Goal: Task Accomplishment & Management: Use online tool/utility

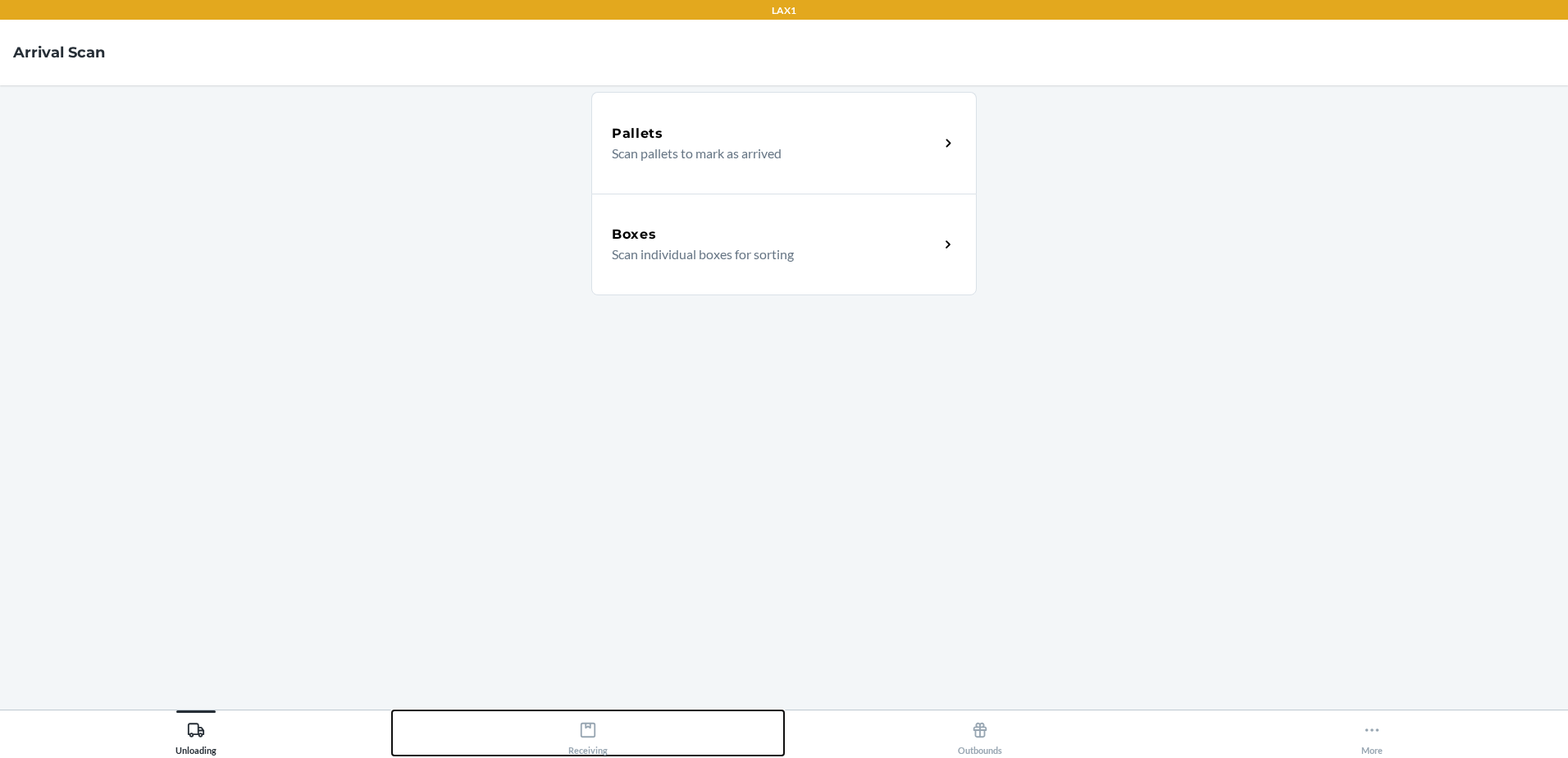
click at [594, 735] on icon at bounding box center [588, 730] width 18 height 18
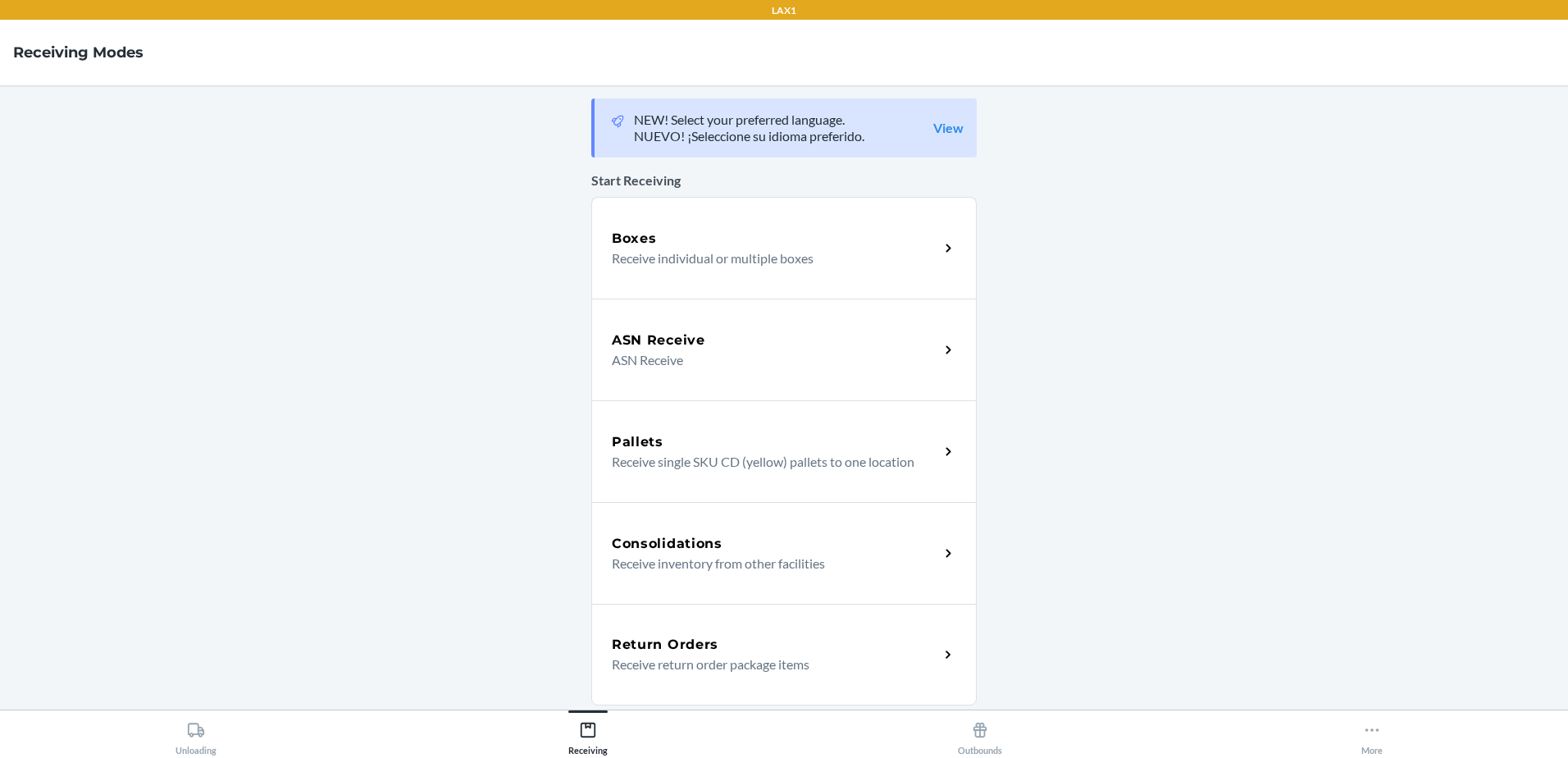
click at [721, 258] on p "Receive individual or multiple boxes" at bounding box center [769, 258] width 314 height 19
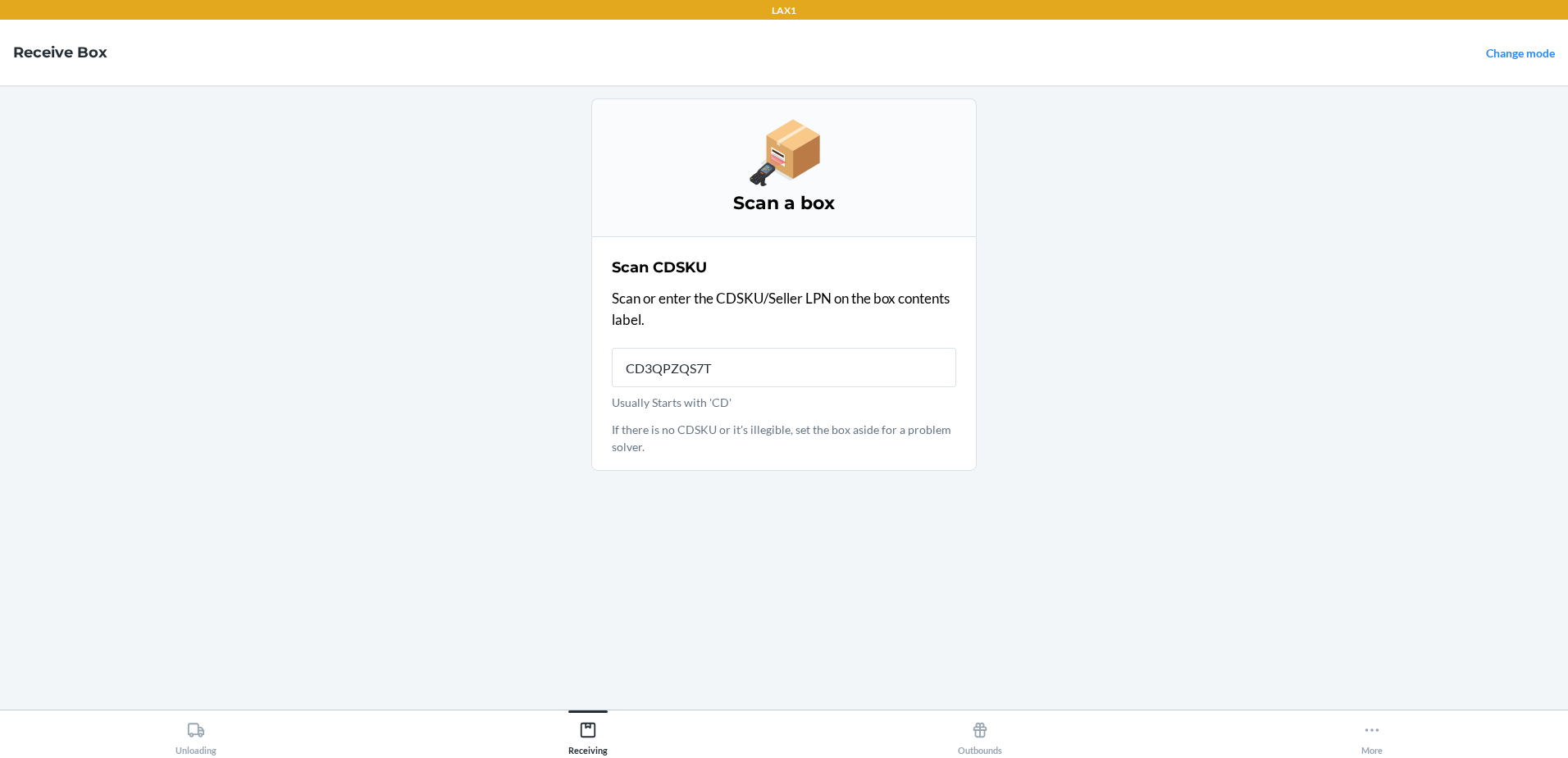
type input "CD3QPZQS7TA"
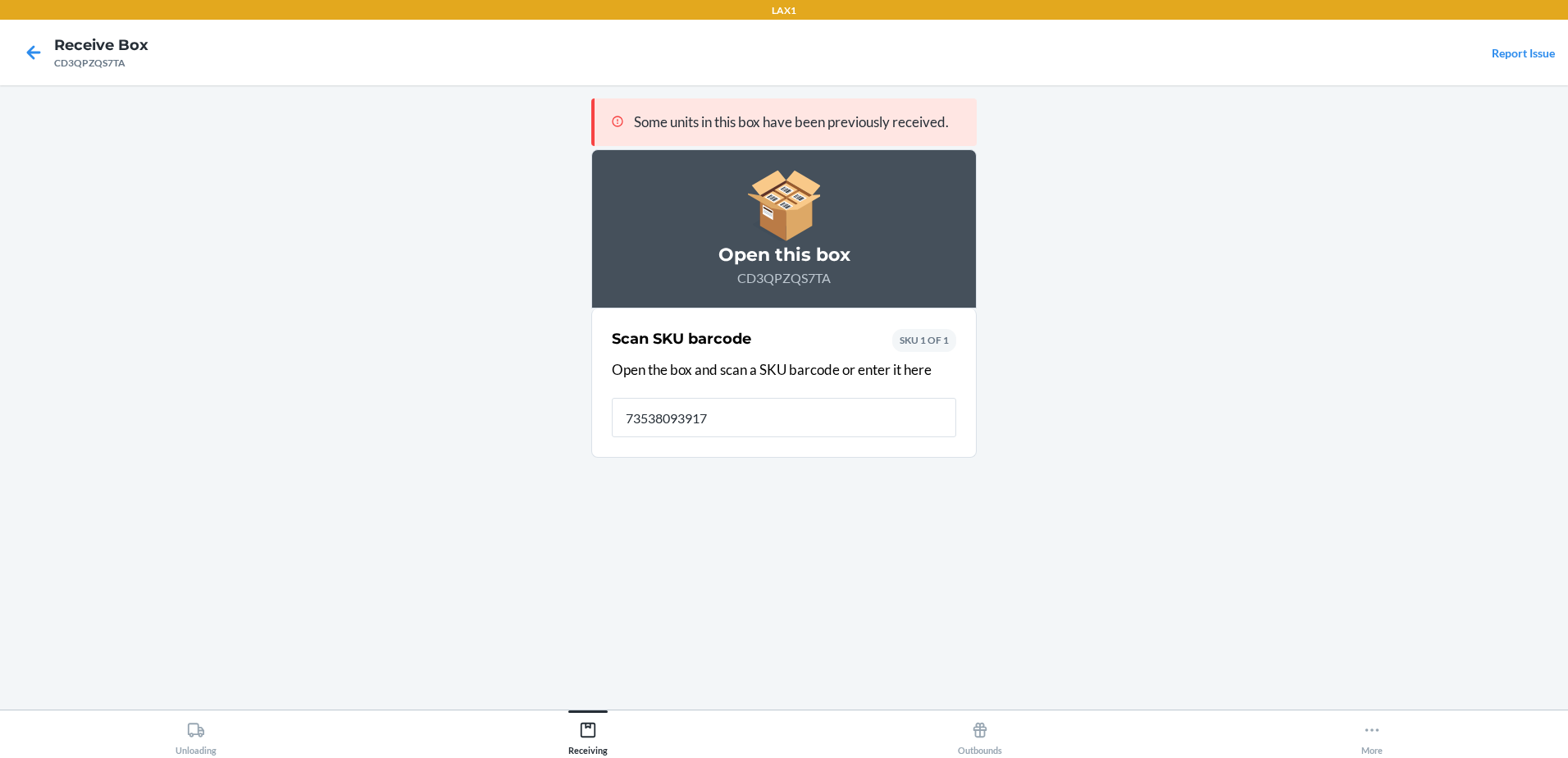
type input "735380939175"
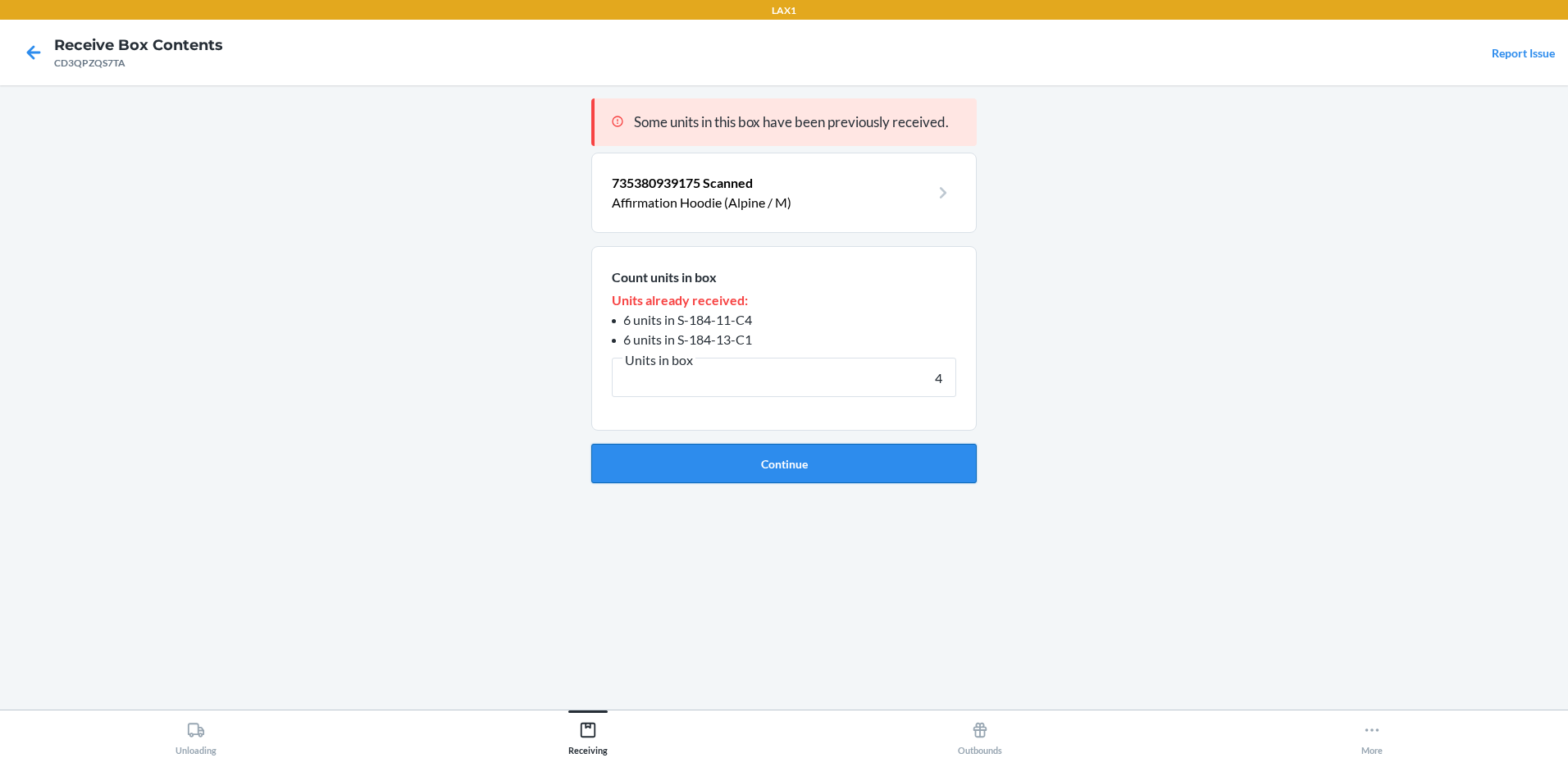
type input "4"
click at [785, 461] on button "Continue" at bounding box center [784, 463] width 385 height 39
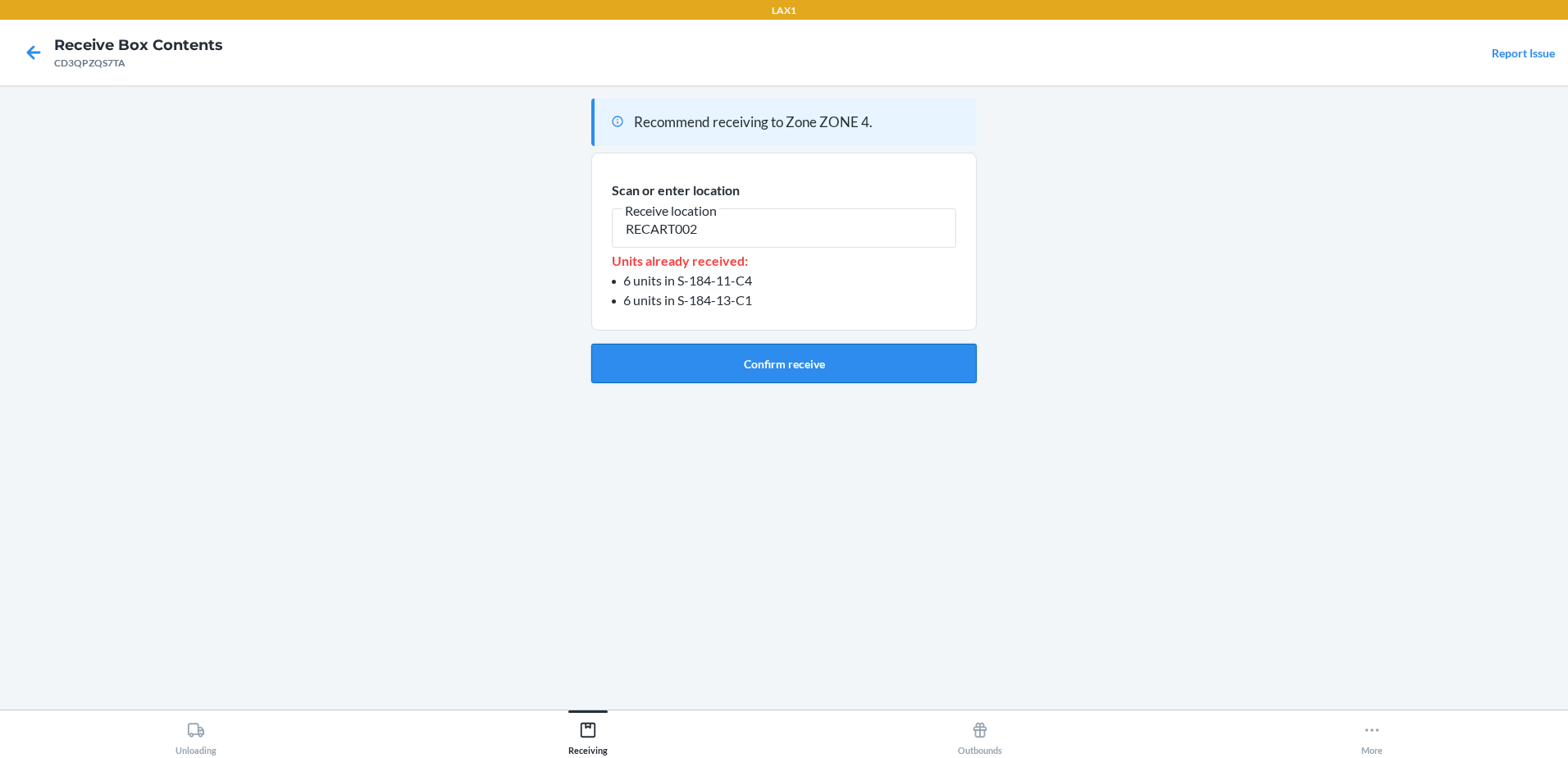
type input "RECART002"
click at [746, 359] on button "Confirm receive" at bounding box center [784, 363] width 385 height 39
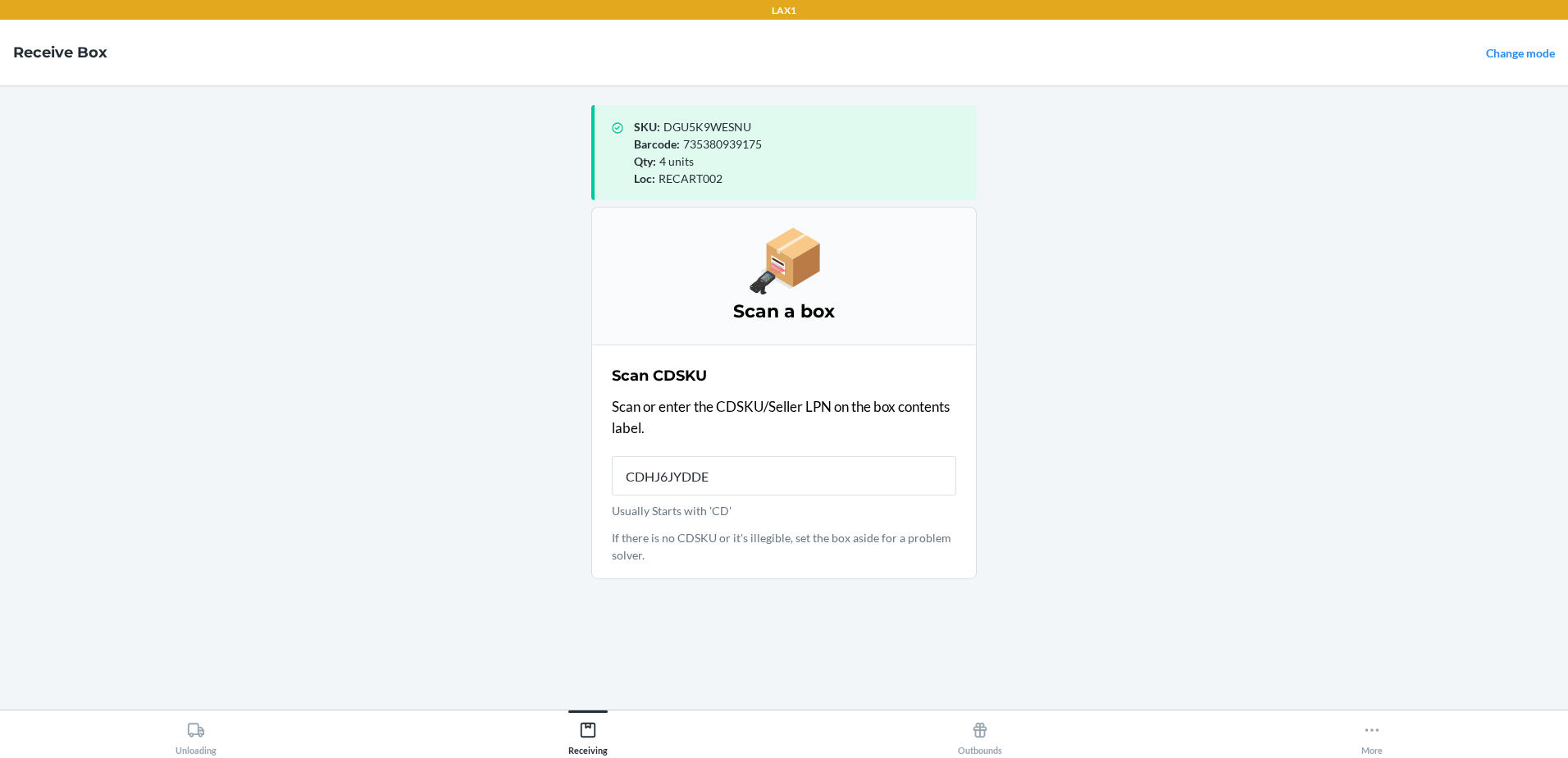
type input "CDHJ6JYDDEF"
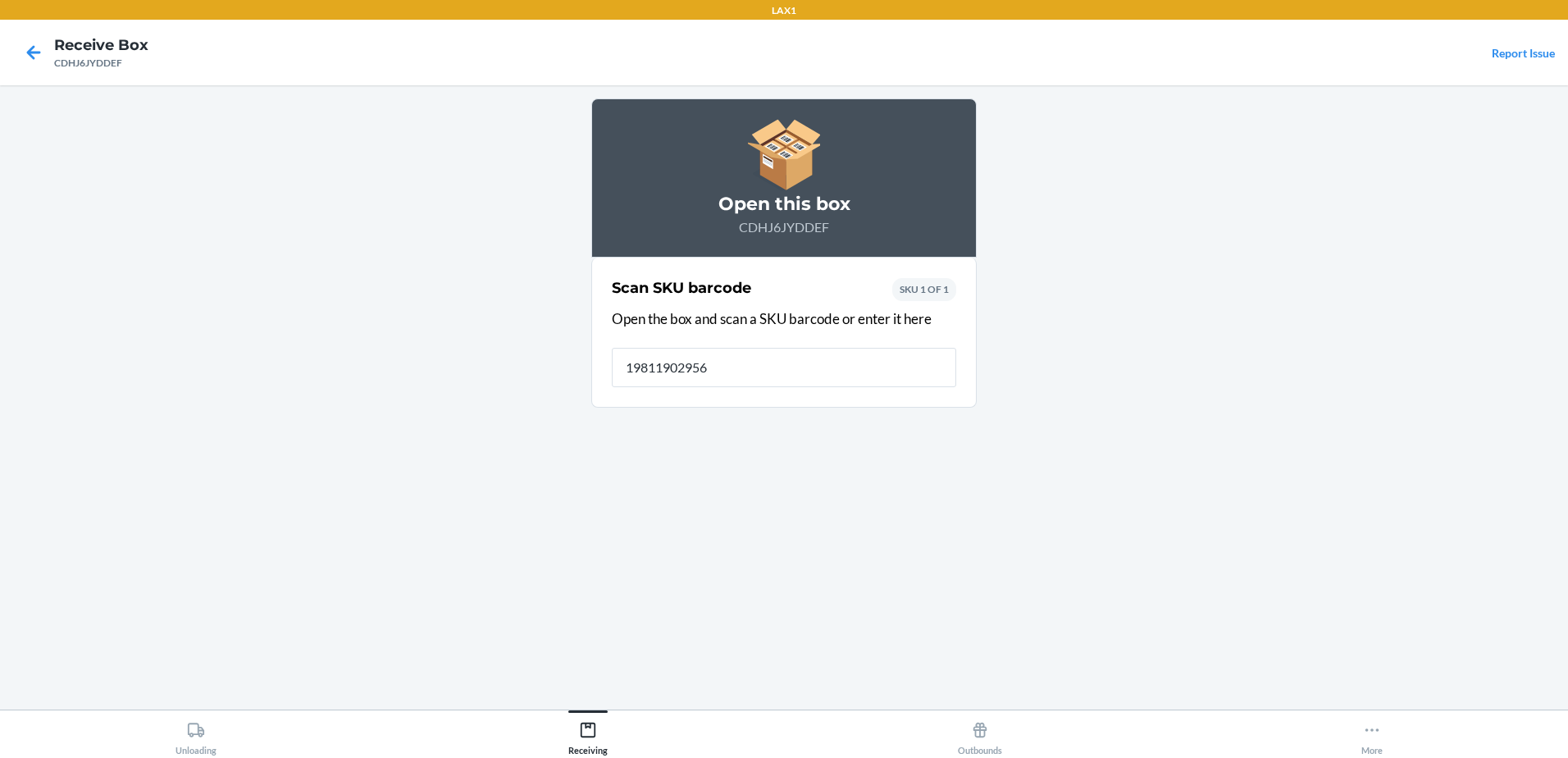
type input "198119029569"
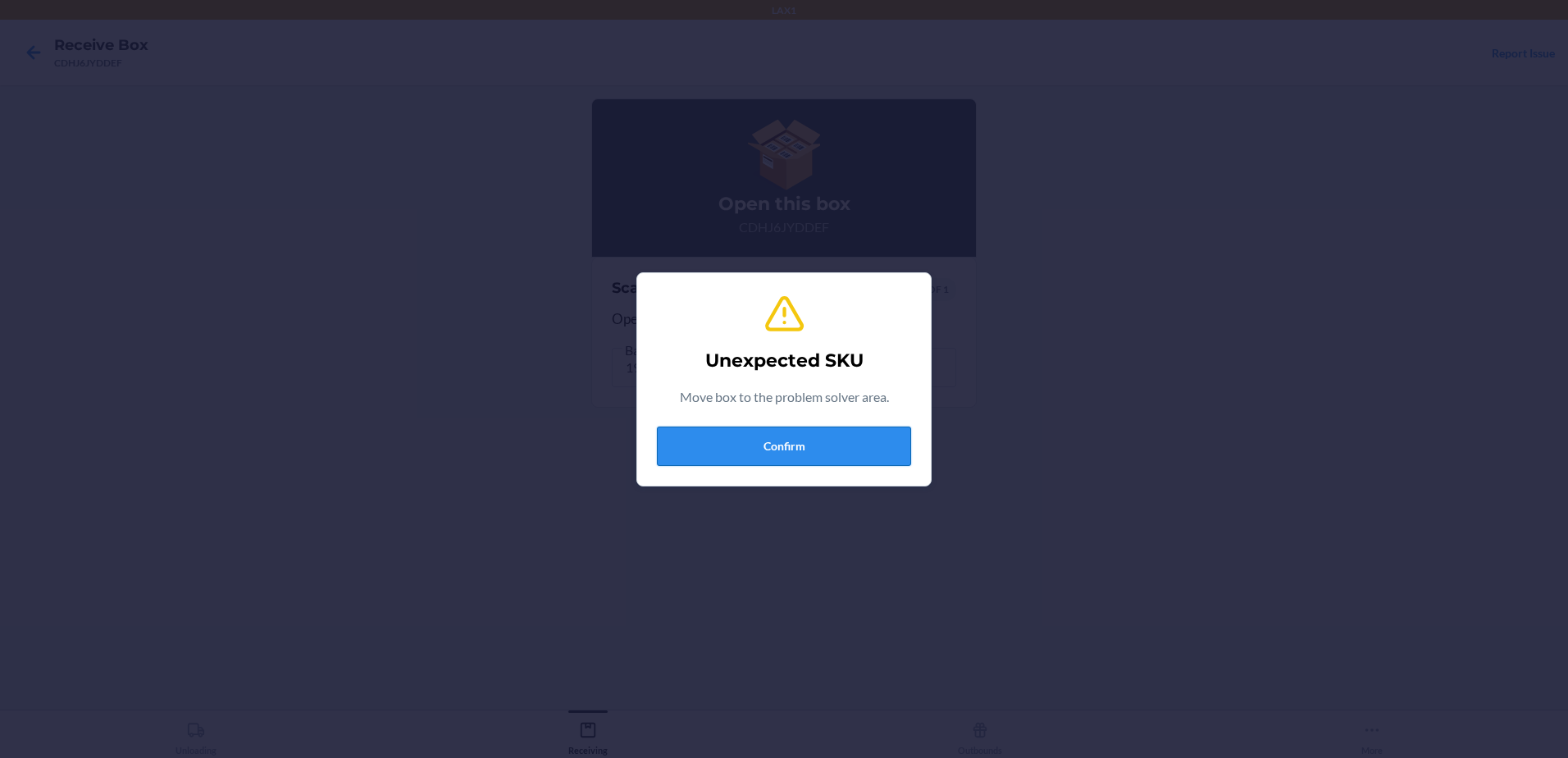
click at [795, 434] on button "Confirm" at bounding box center [784, 446] width 254 height 39
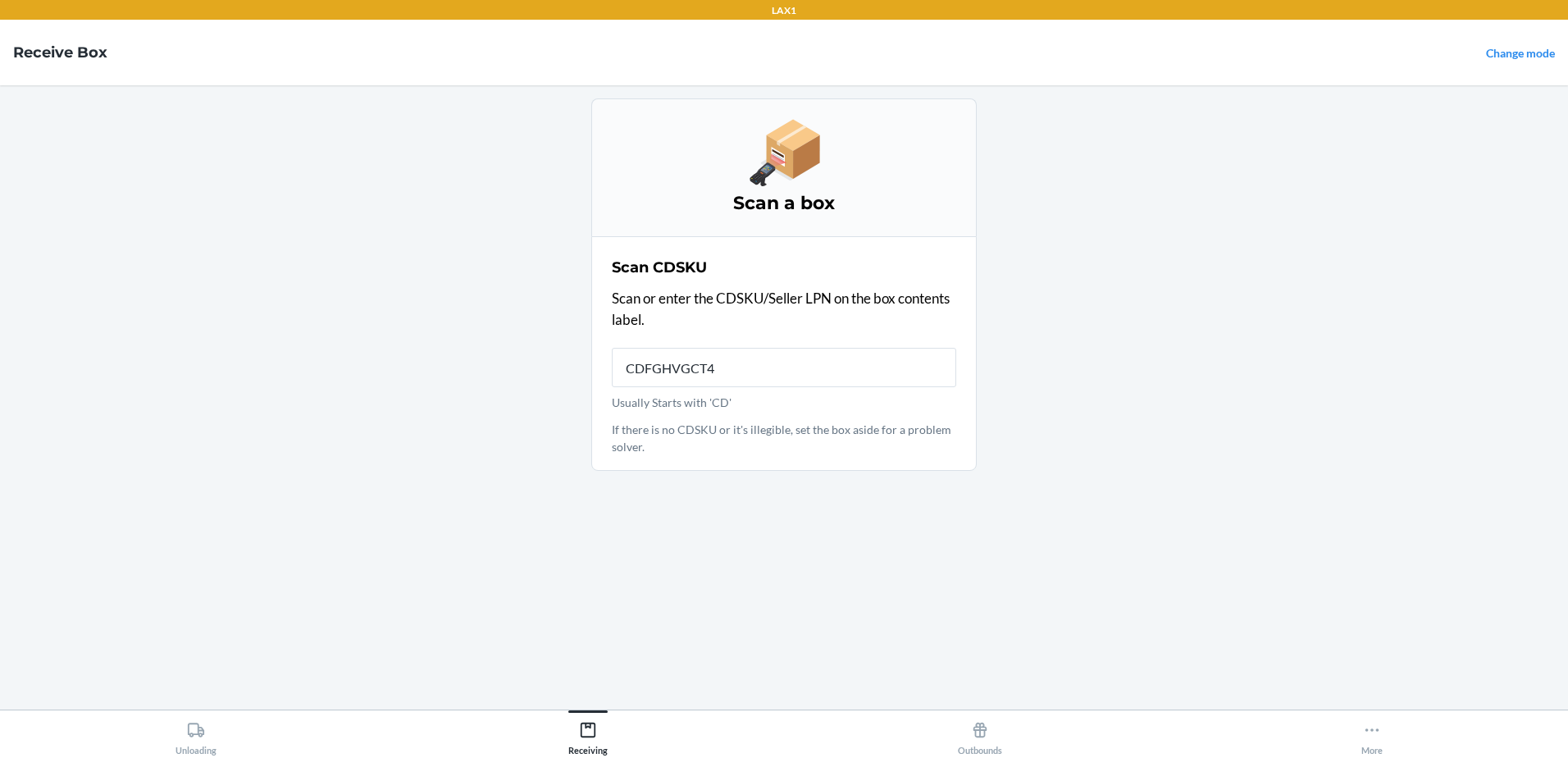
type input "CDFGHVGCT45"
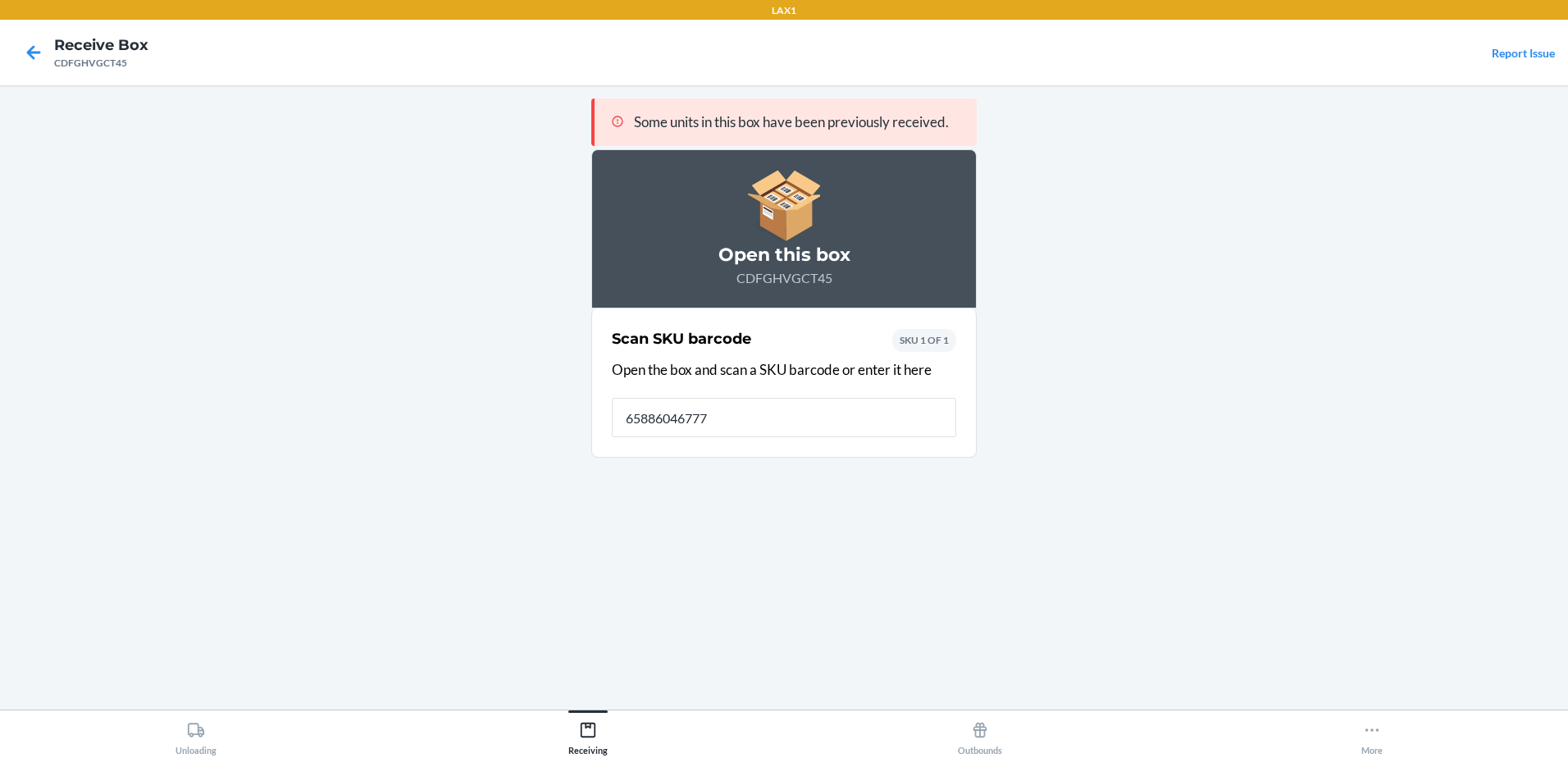
type input "658860467770"
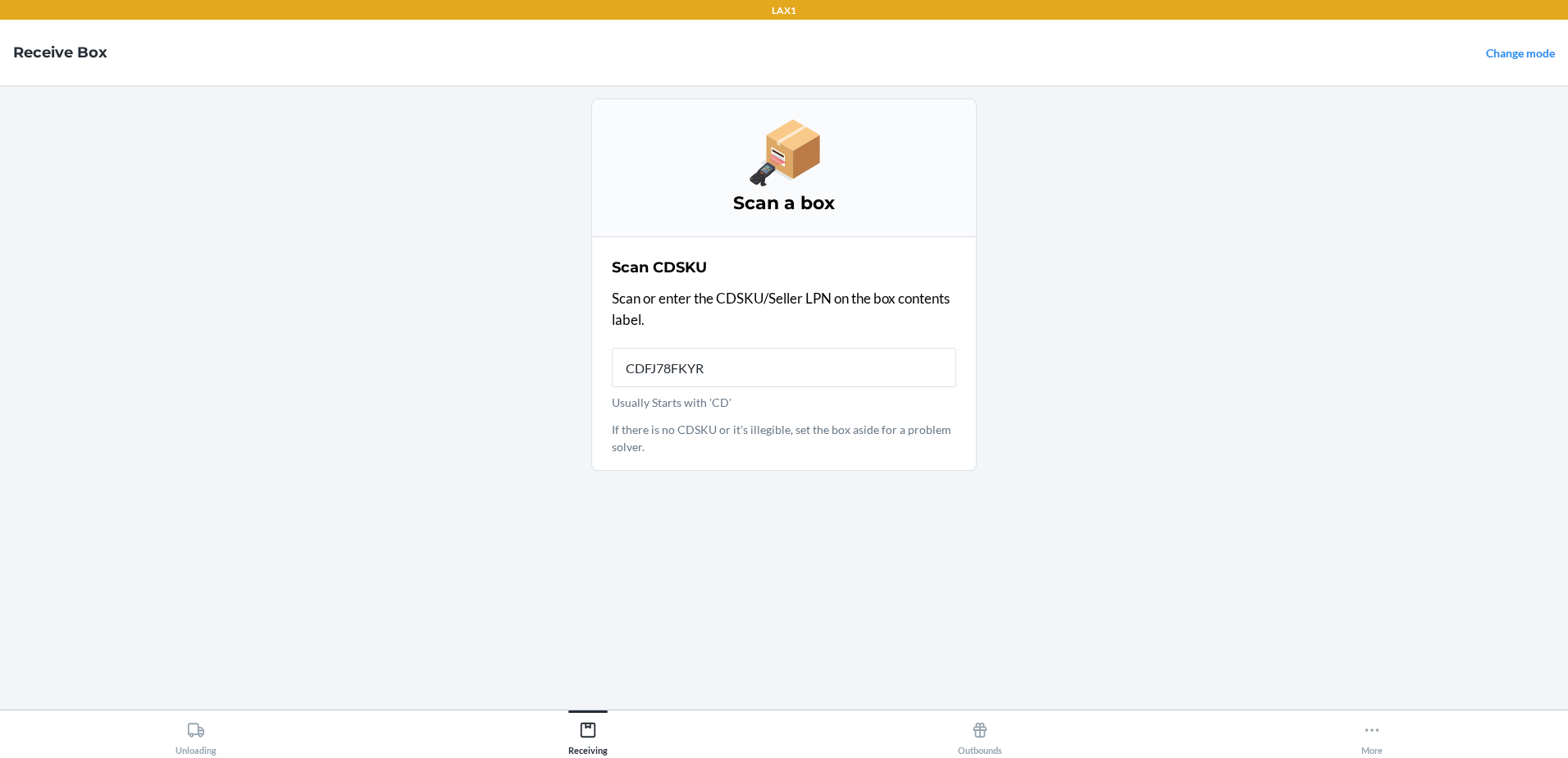
type input "CDFJ78FKYRK"
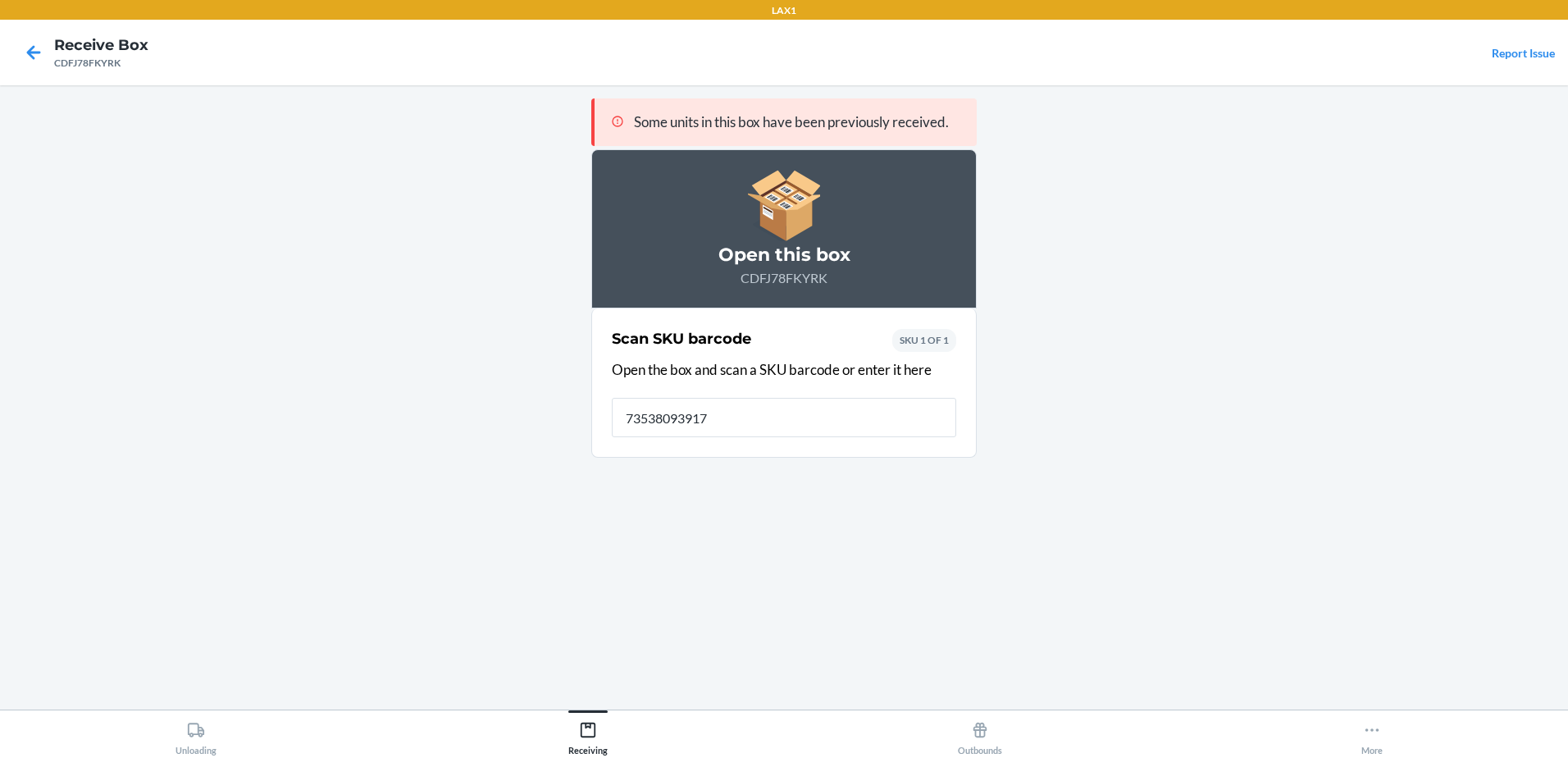
type input "735380939175"
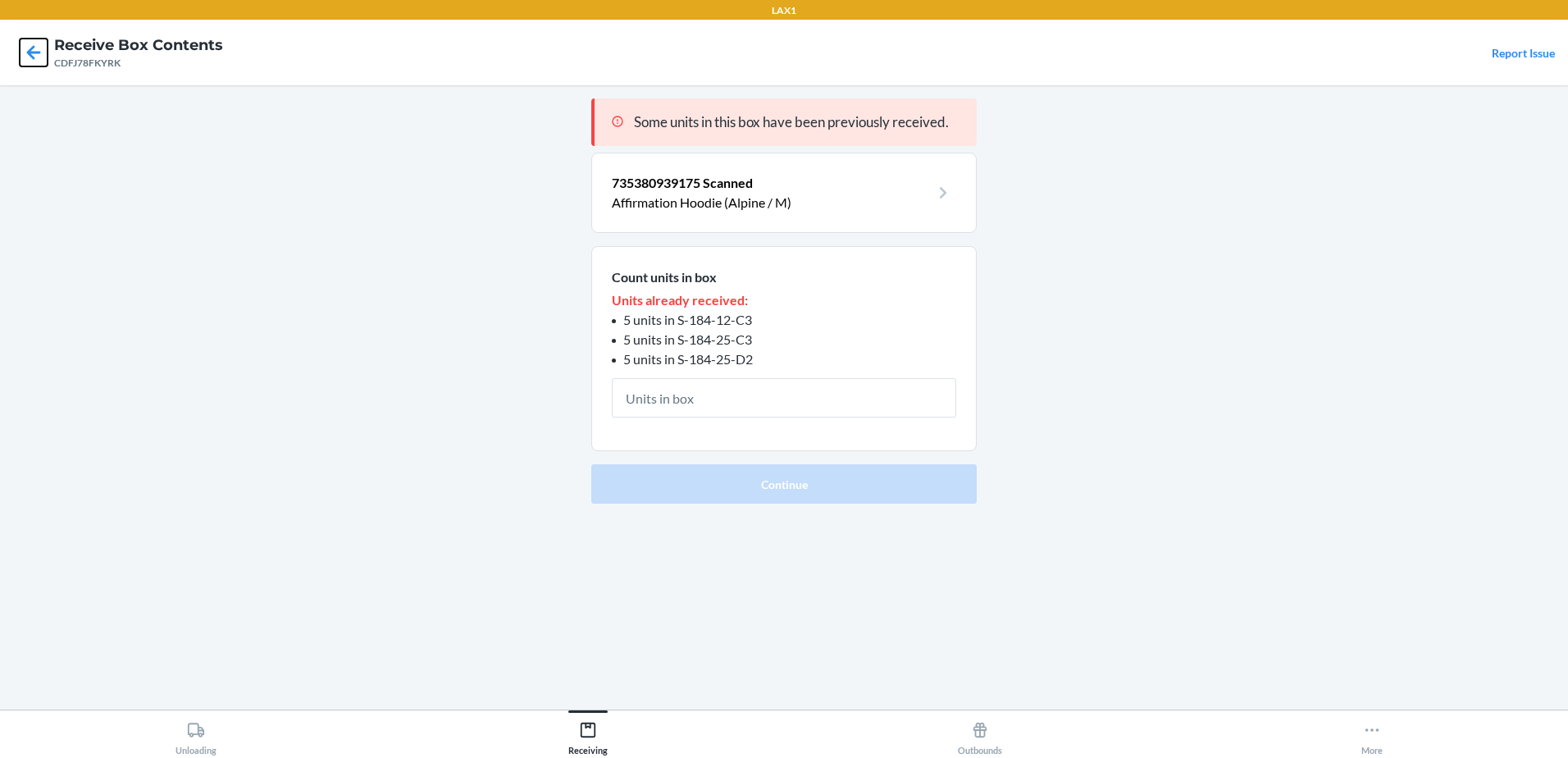
click at [24, 46] on icon at bounding box center [33, 52] width 28 height 28
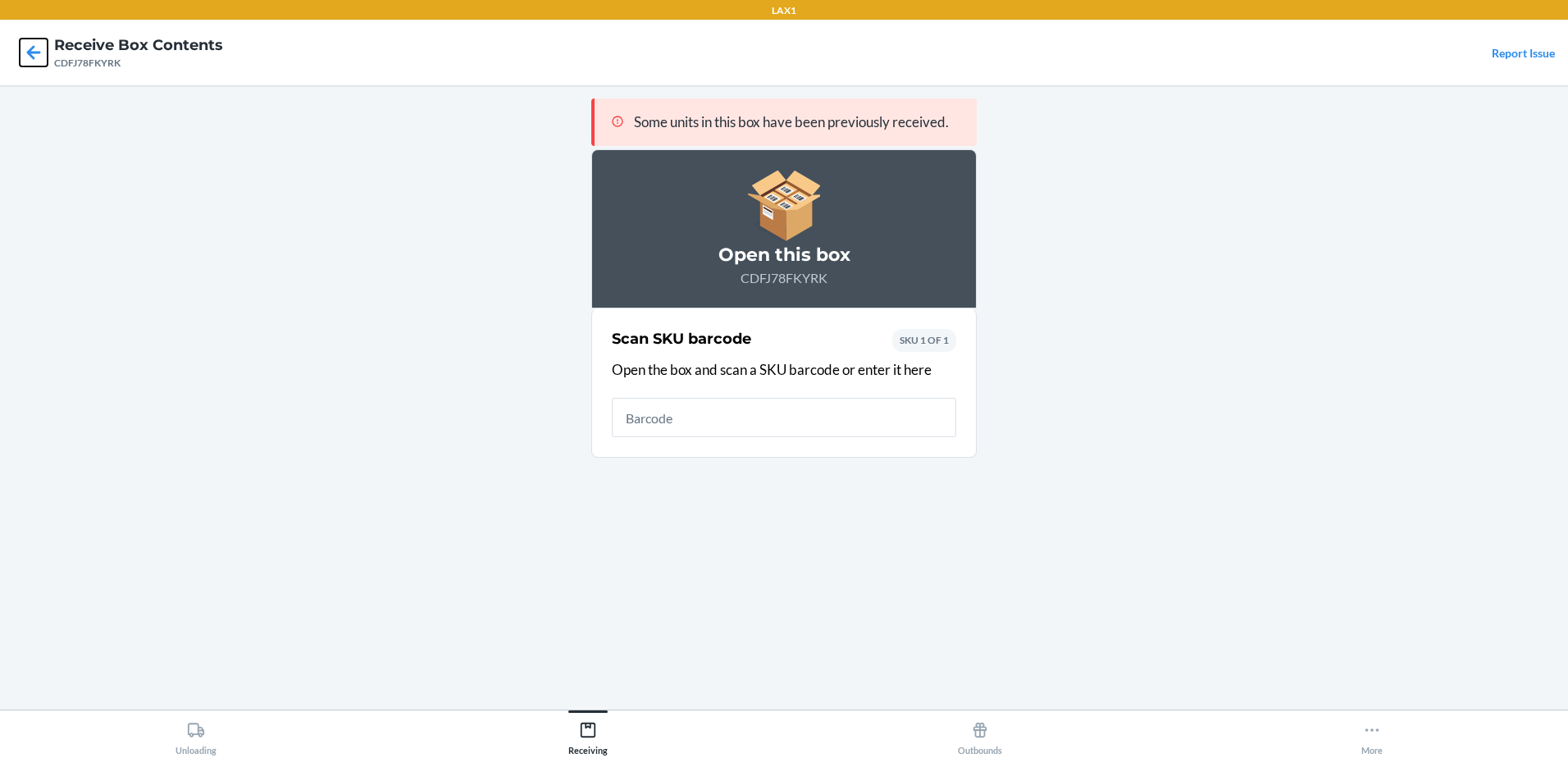
click at [25, 46] on icon at bounding box center [33, 52] width 28 height 28
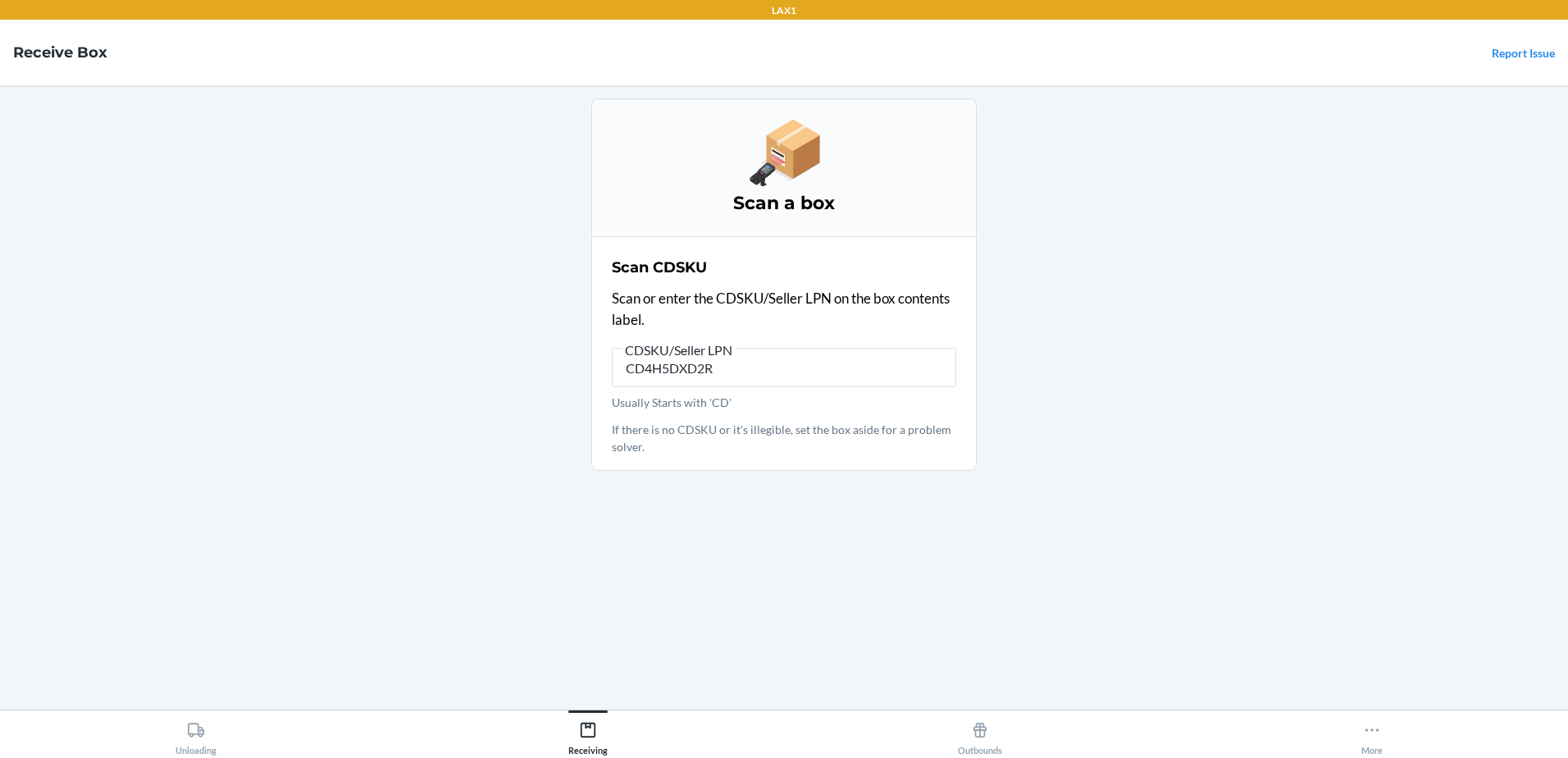
type input "CD4H5DXD2RR"
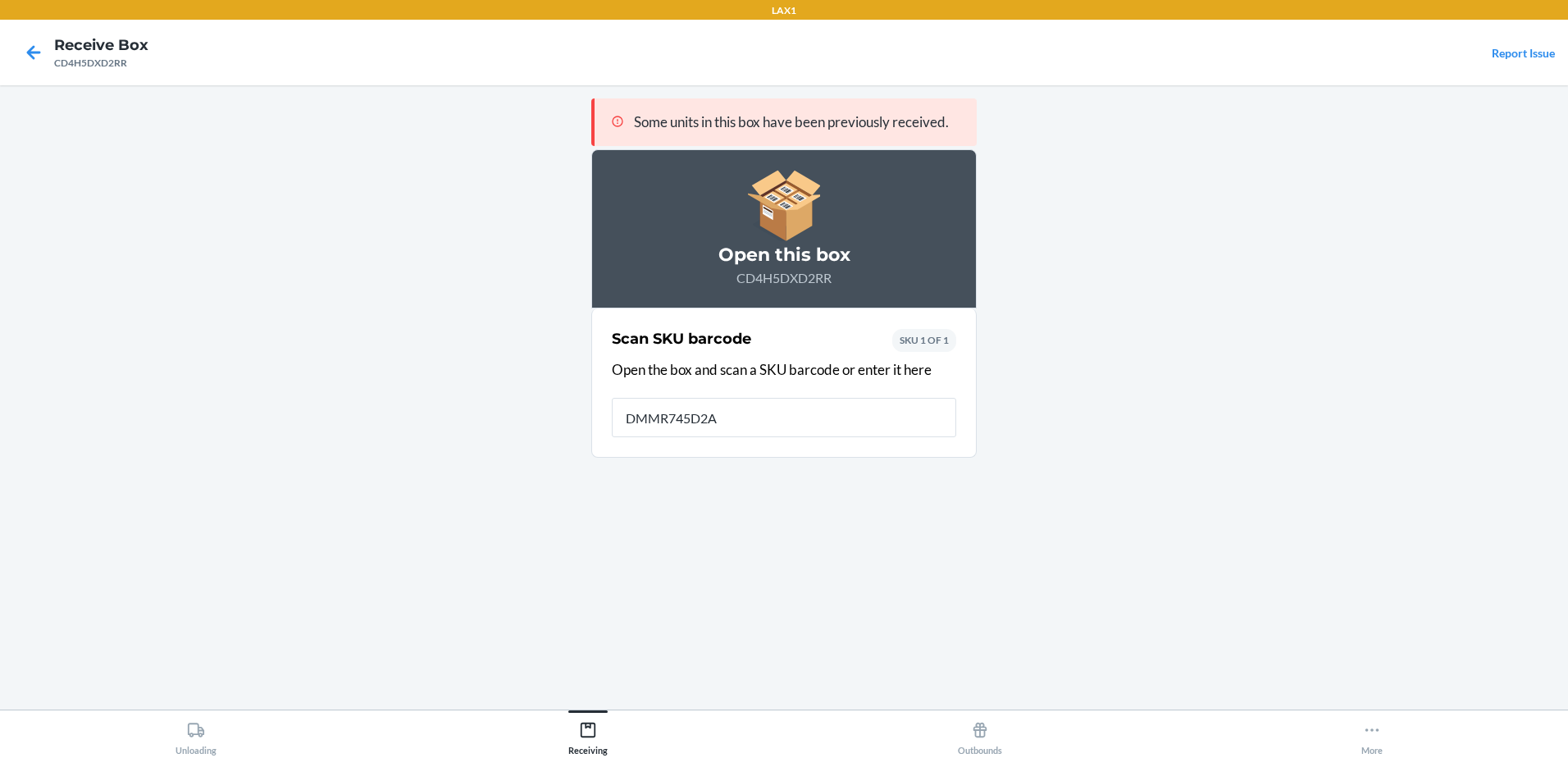
type input "DMMR745D2AX"
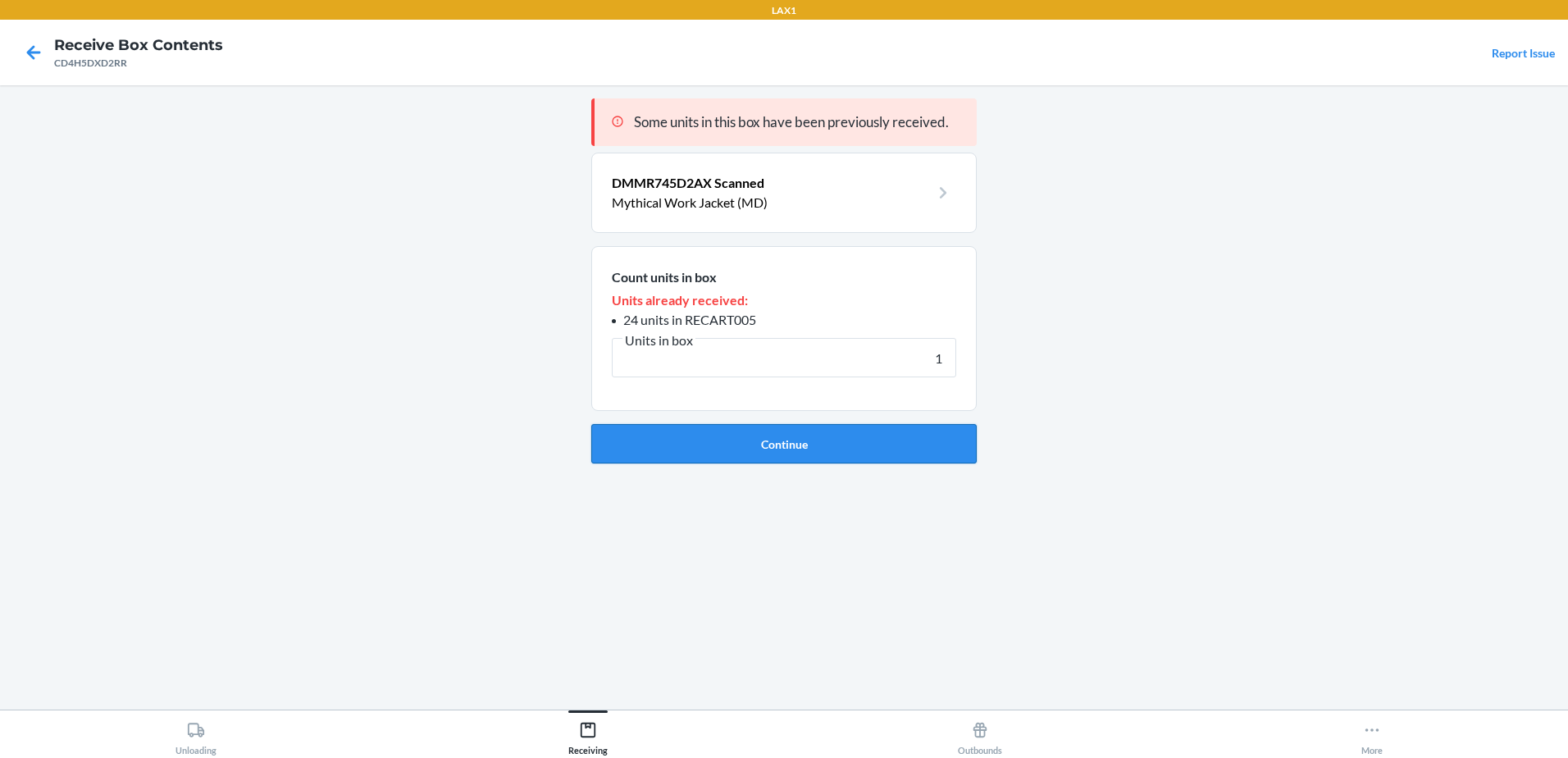
type input "1"
click at [807, 442] on button "Continue" at bounding box center [784, 443] width 385 height 39
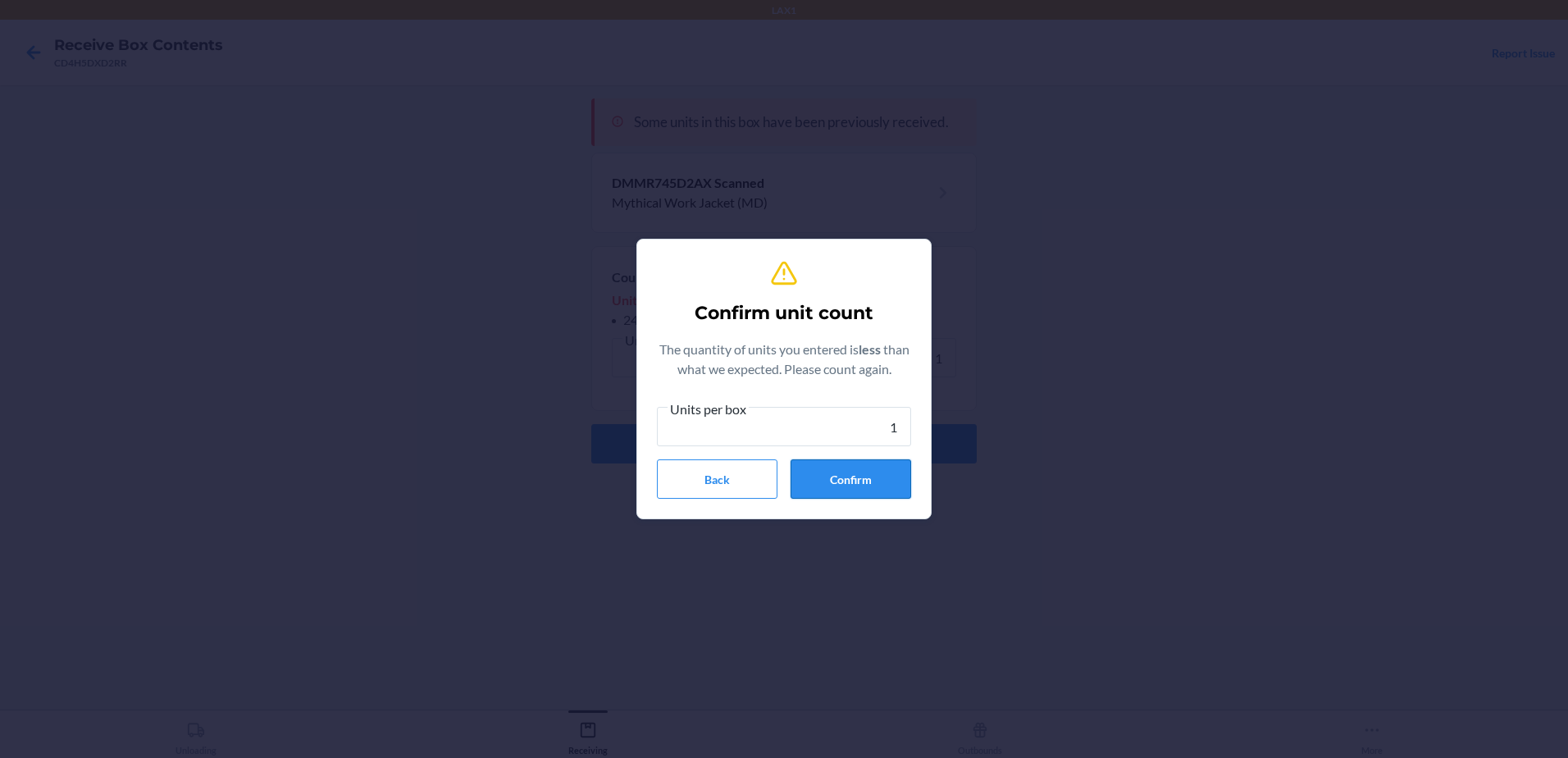
type input "1"
click at [861, 485] on button "Confirm" at bounding box center [850, 479] width 120 height 39
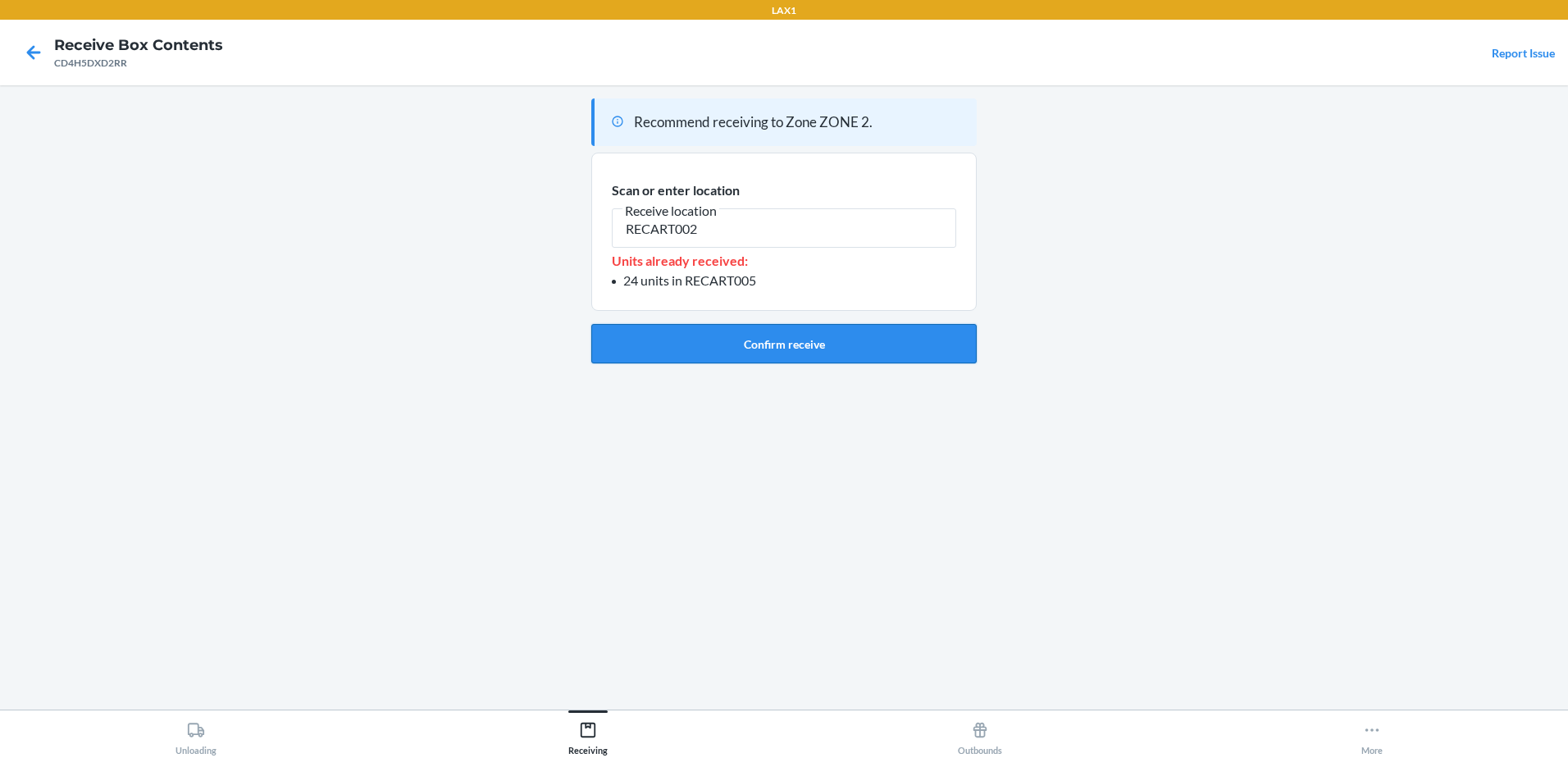
type input "RECART002"
click at [673, 334] on button "Confirm receive" at bounding box center [784, 344] width 385 height 39
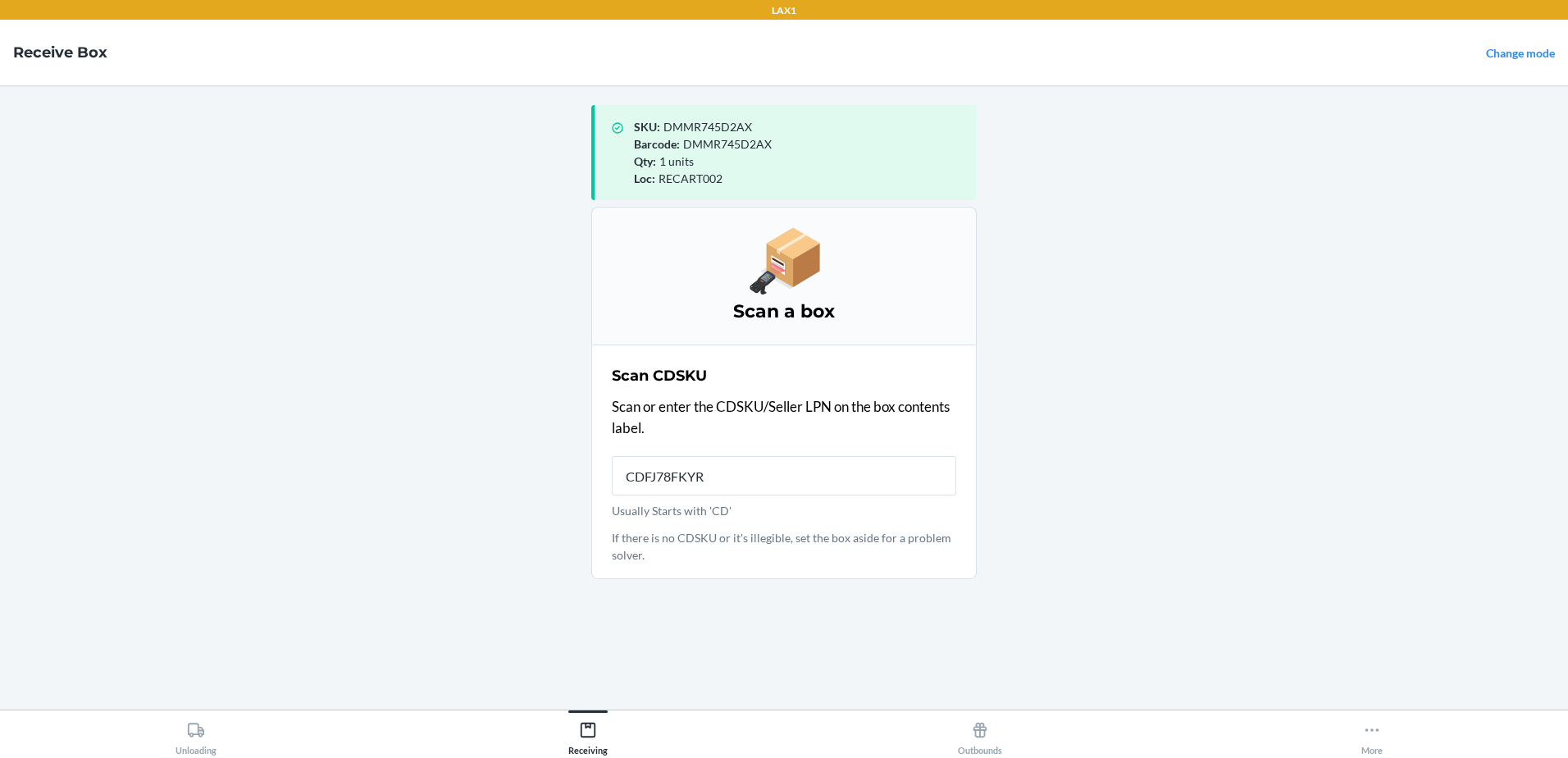
type input "CDFJ78FKYRK"
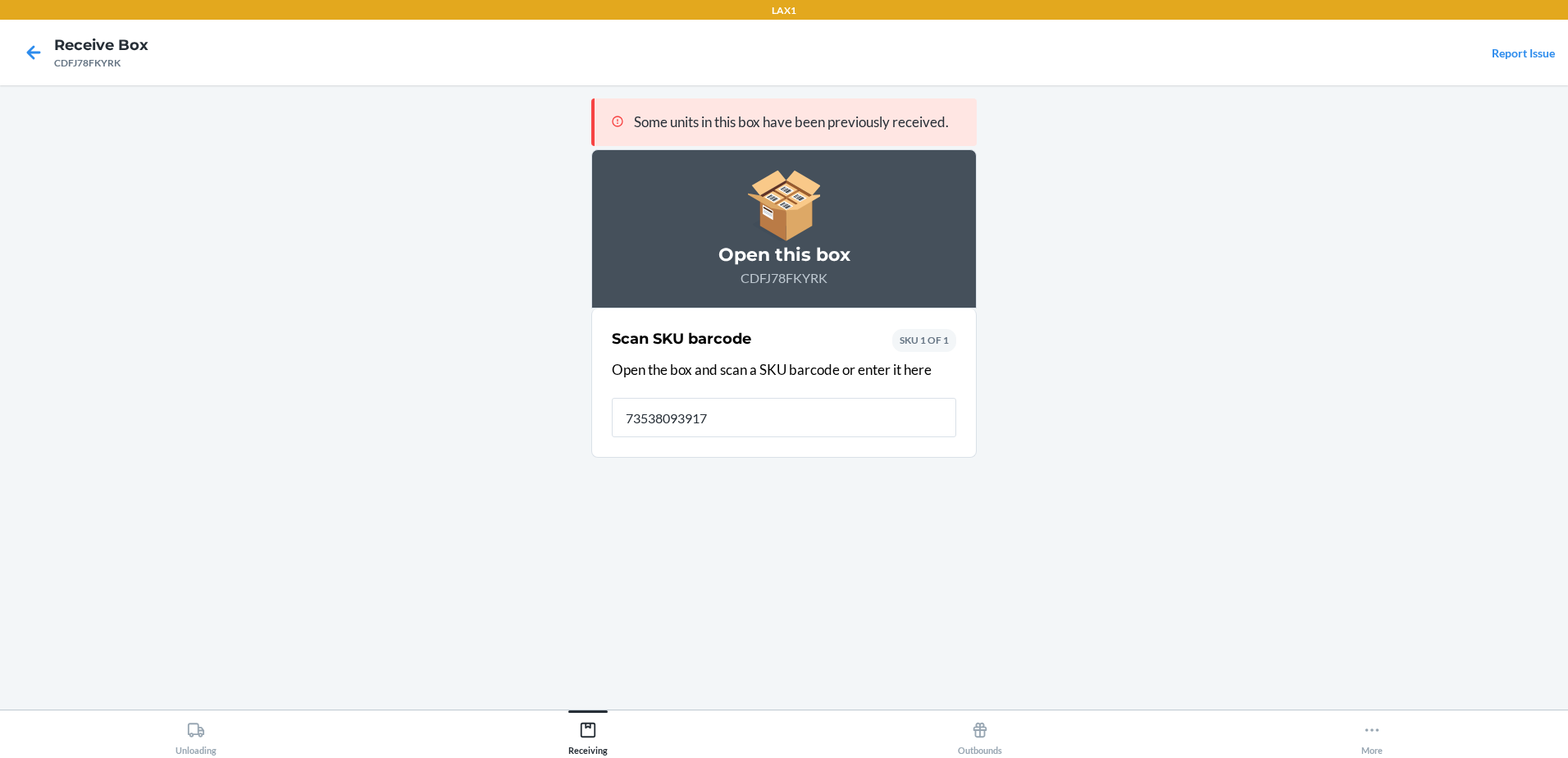
type input "735380939175"
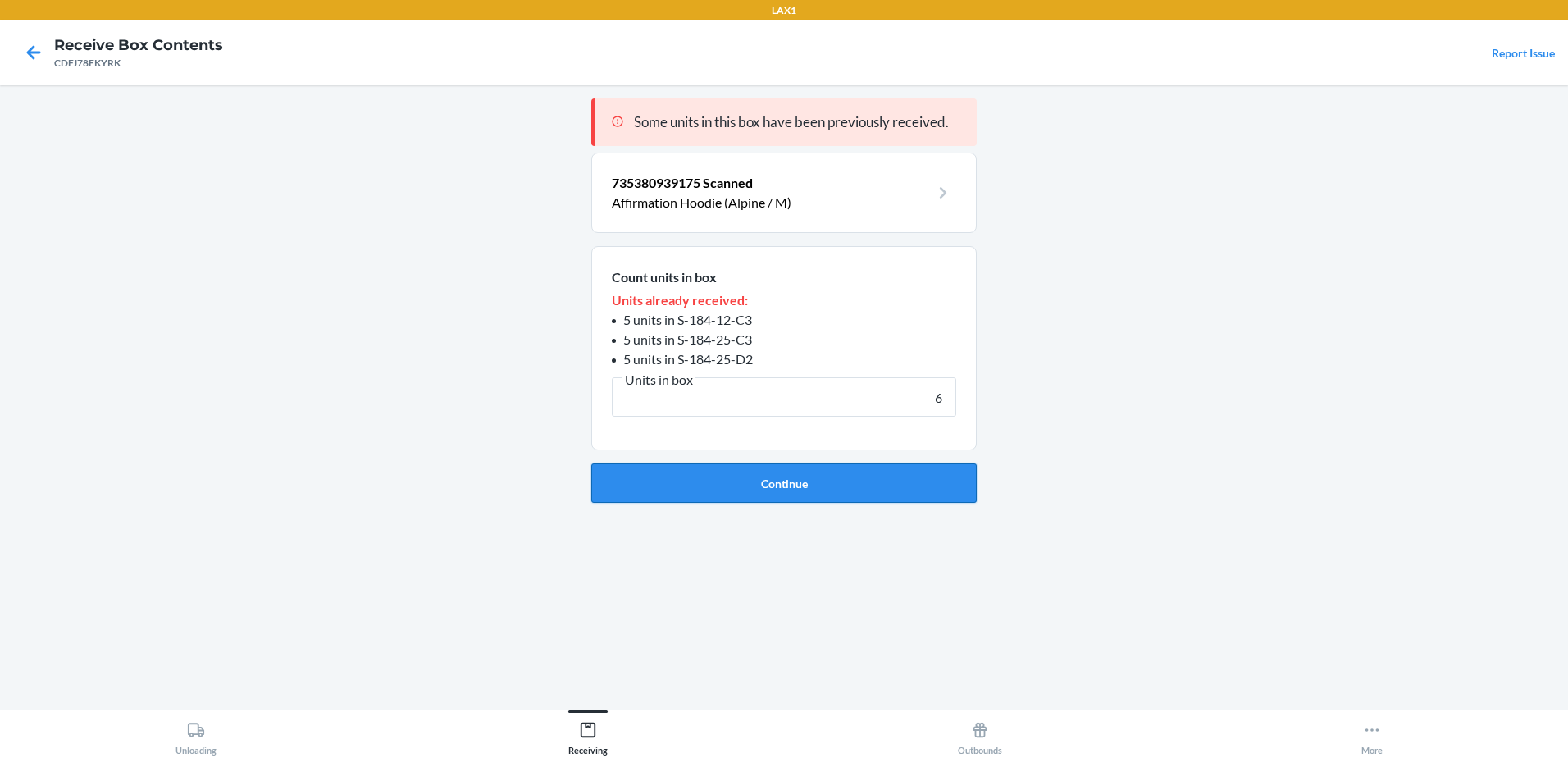
type input "6"
click at [797, 484] on button "Continue" at bounding box center [784, 483] width 385 height 39
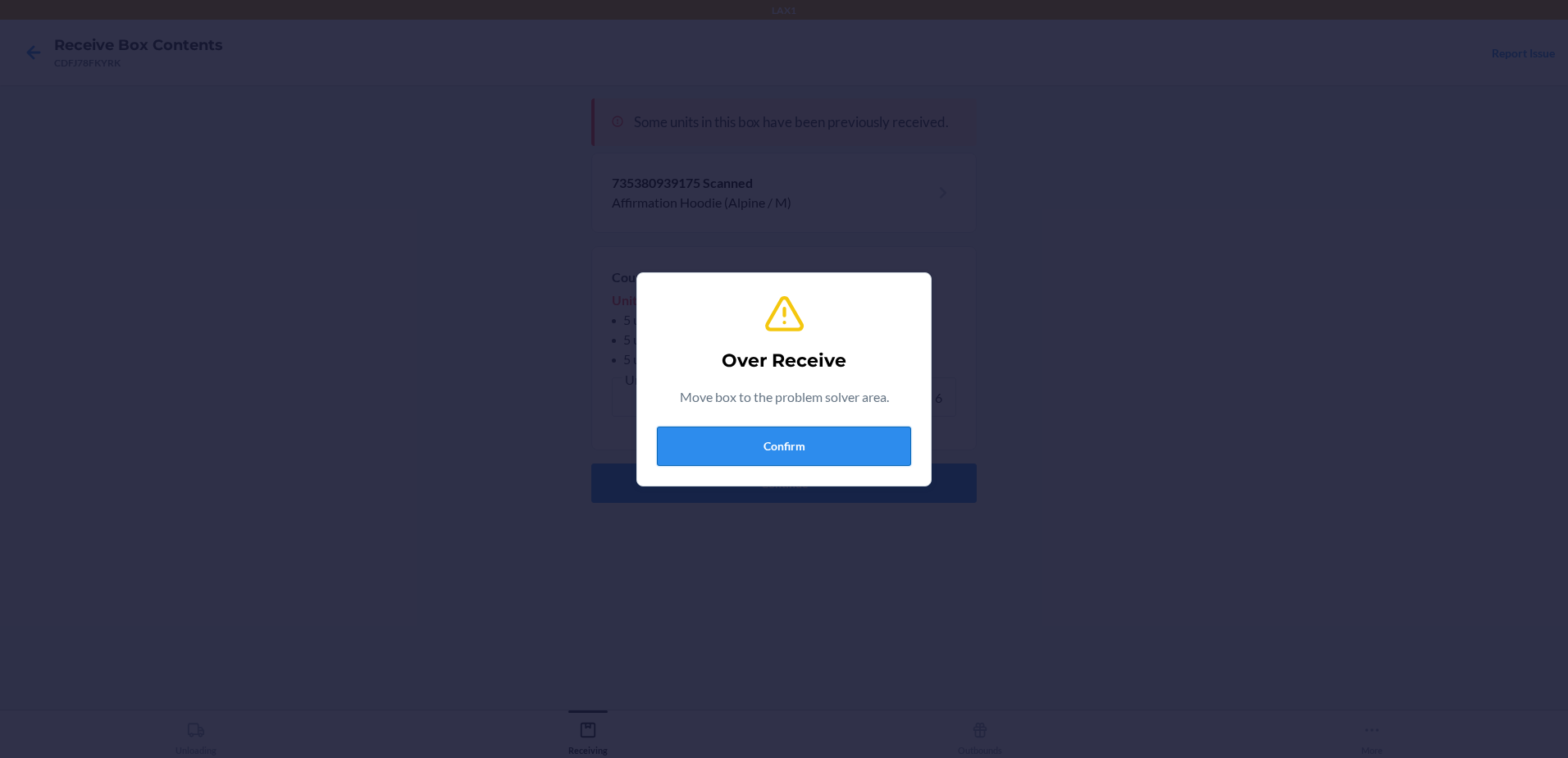
click at [810, 448] on button "Confirm" at bounding box center [784, 446] width 254 height 39
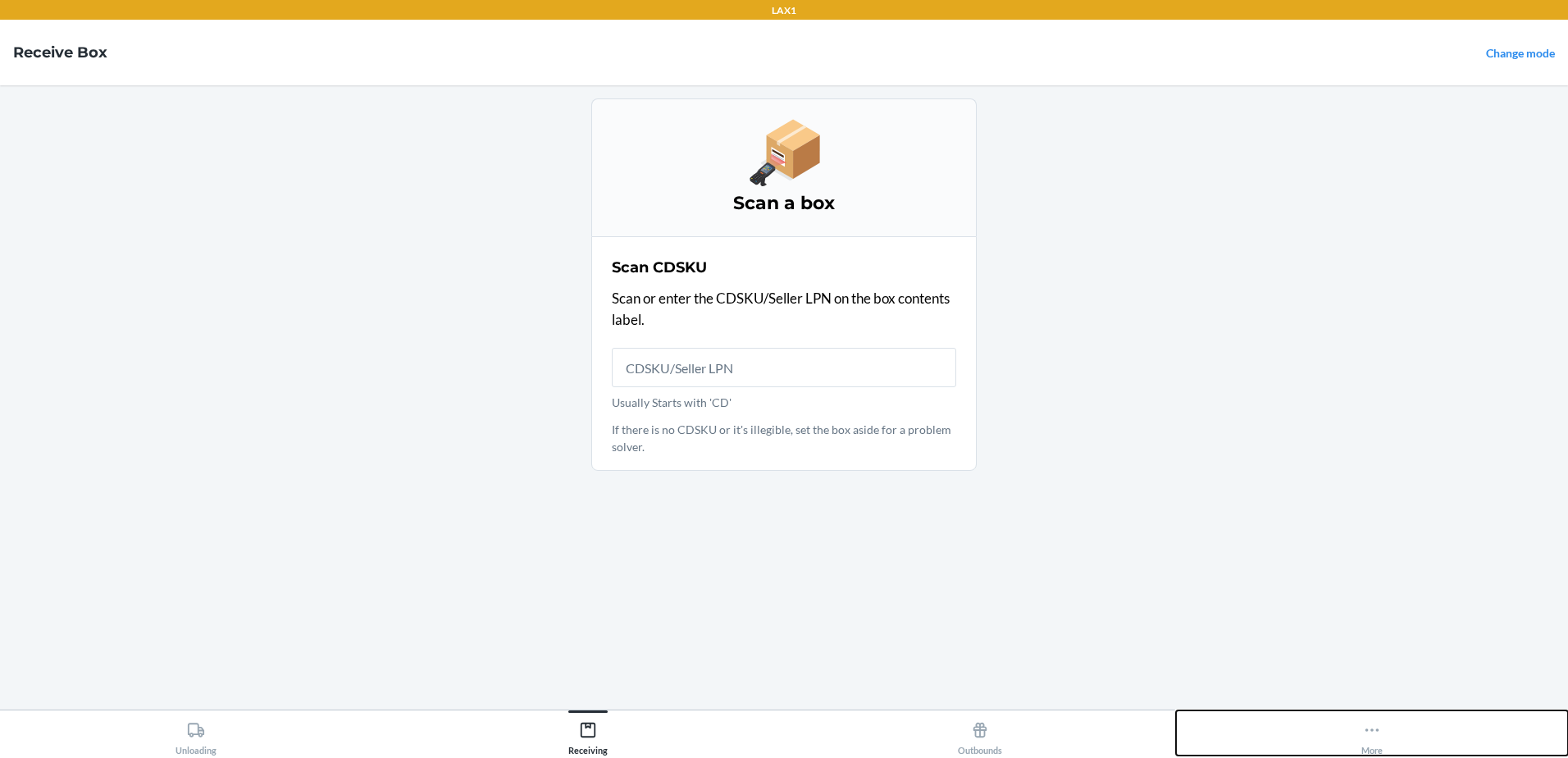
click at [1377, 735] on icon at bounding box center [1372, 730] width 18 height 18
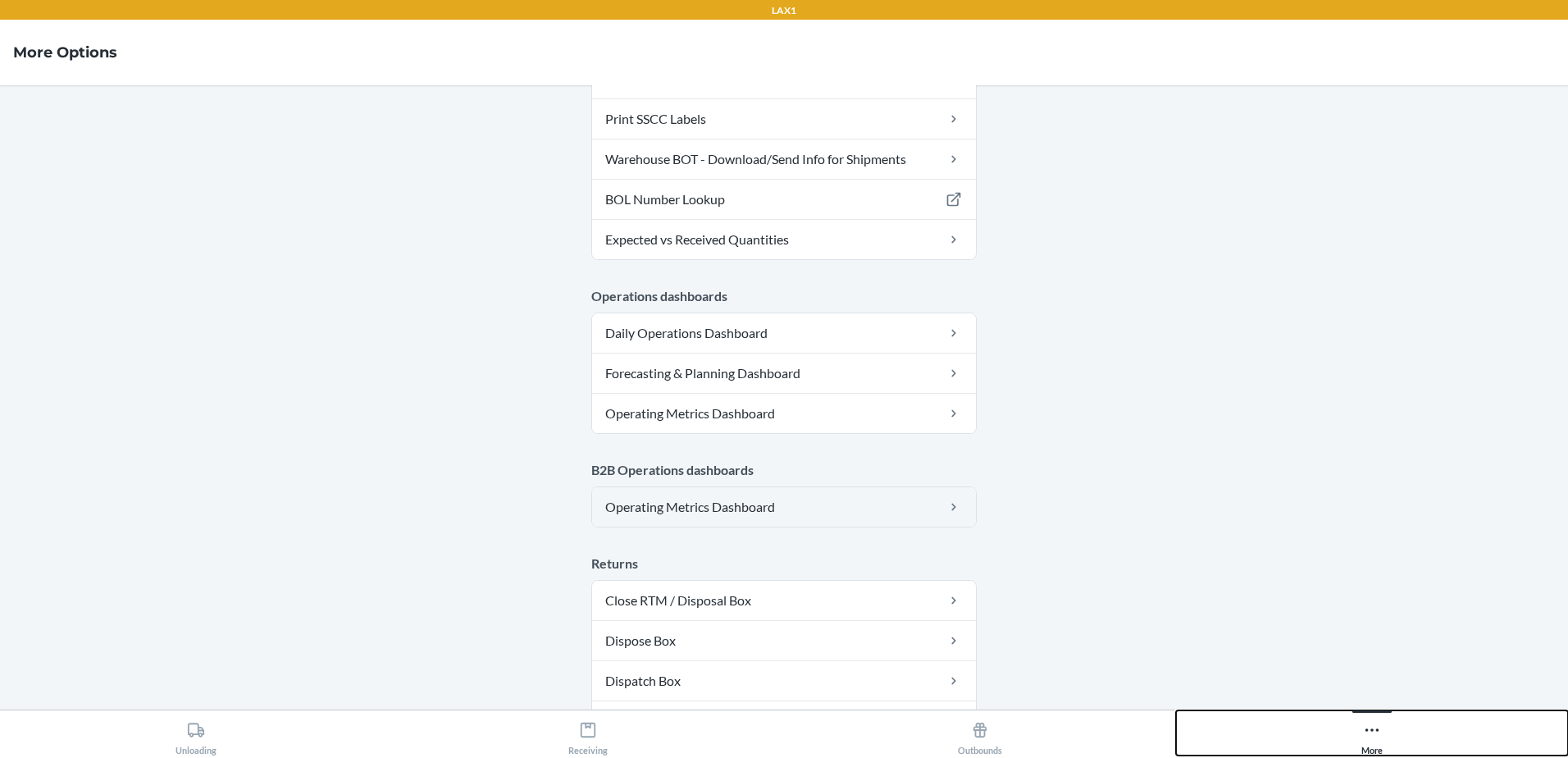
scroll to position [819, 0]
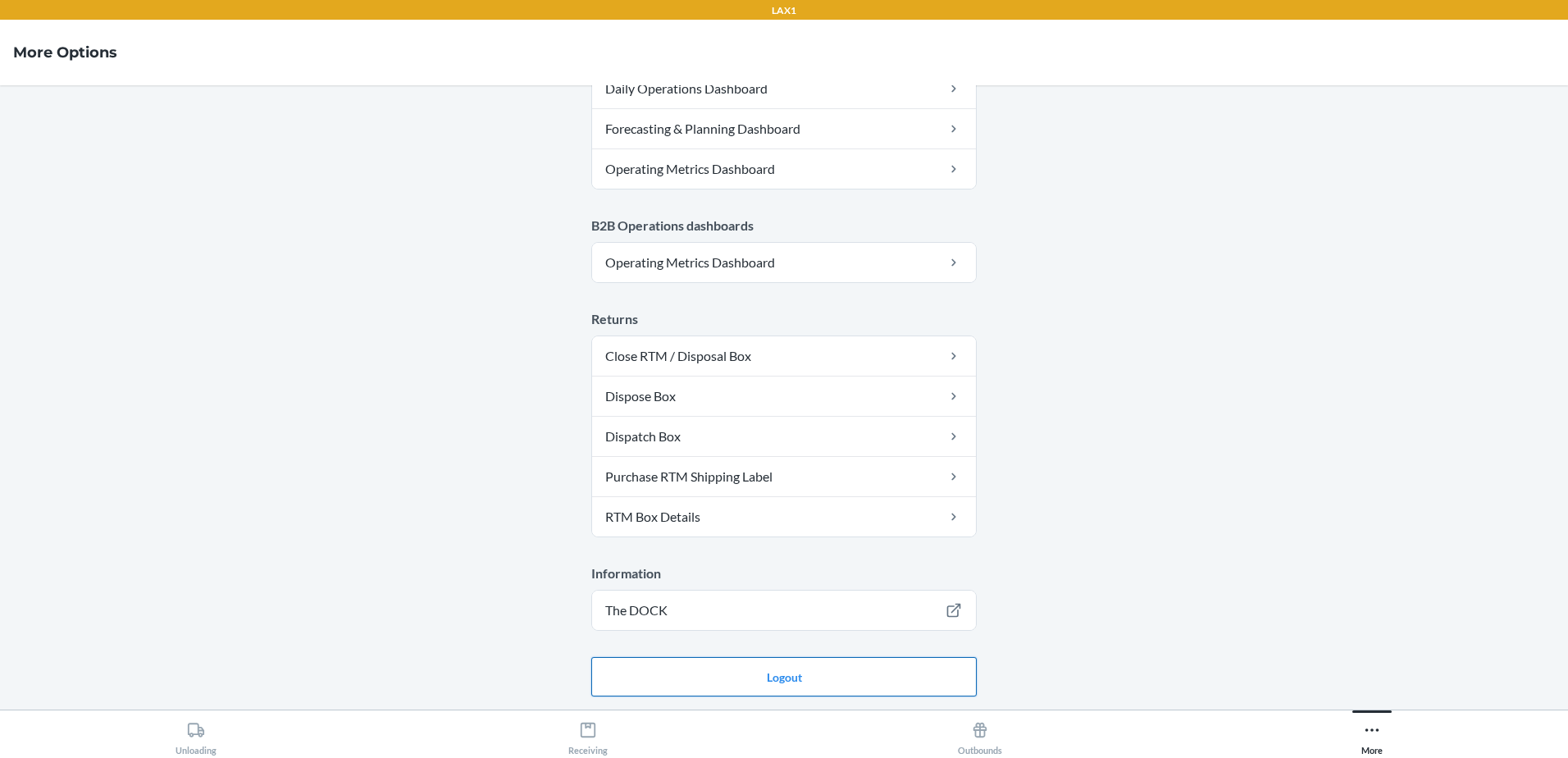
click at [842, 670] on button "Logout" at bounding box center [784, 676] width 385 height 39
